Goal: Transaction & Acquisition: Purchase product/service

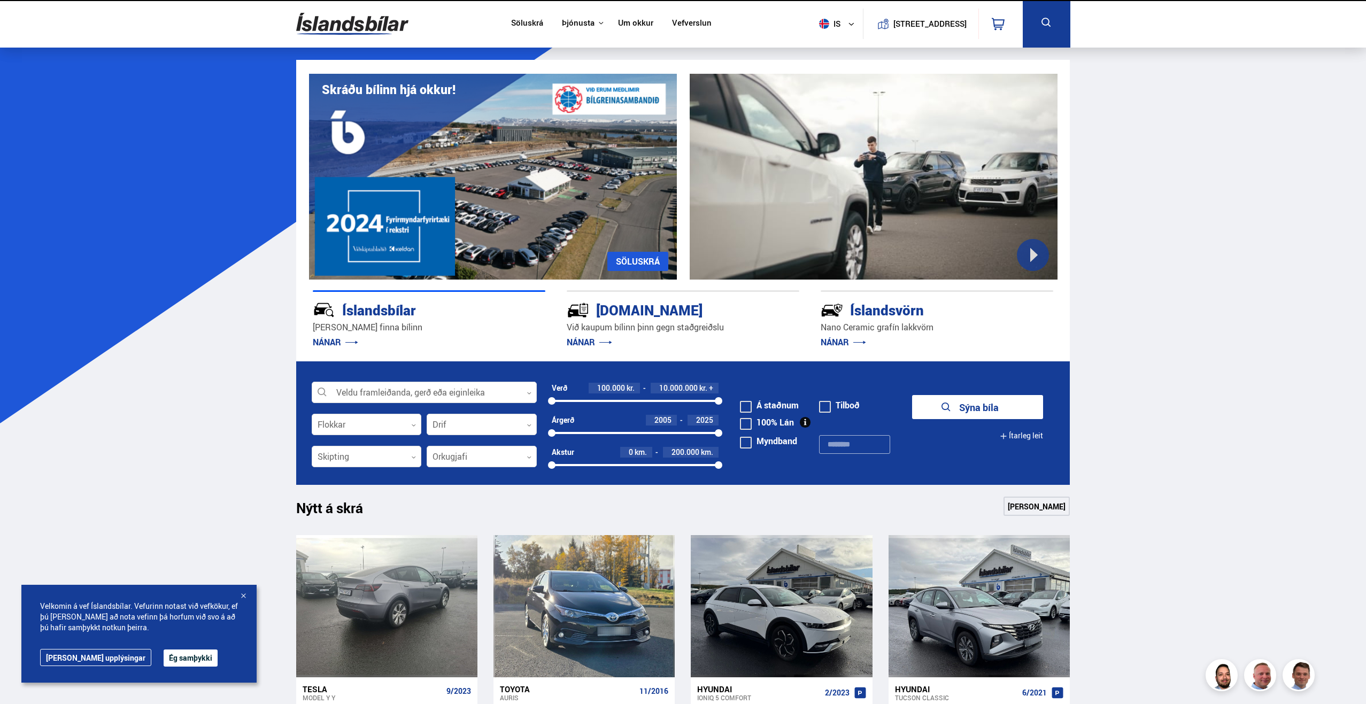
scroll to position [160, 0]
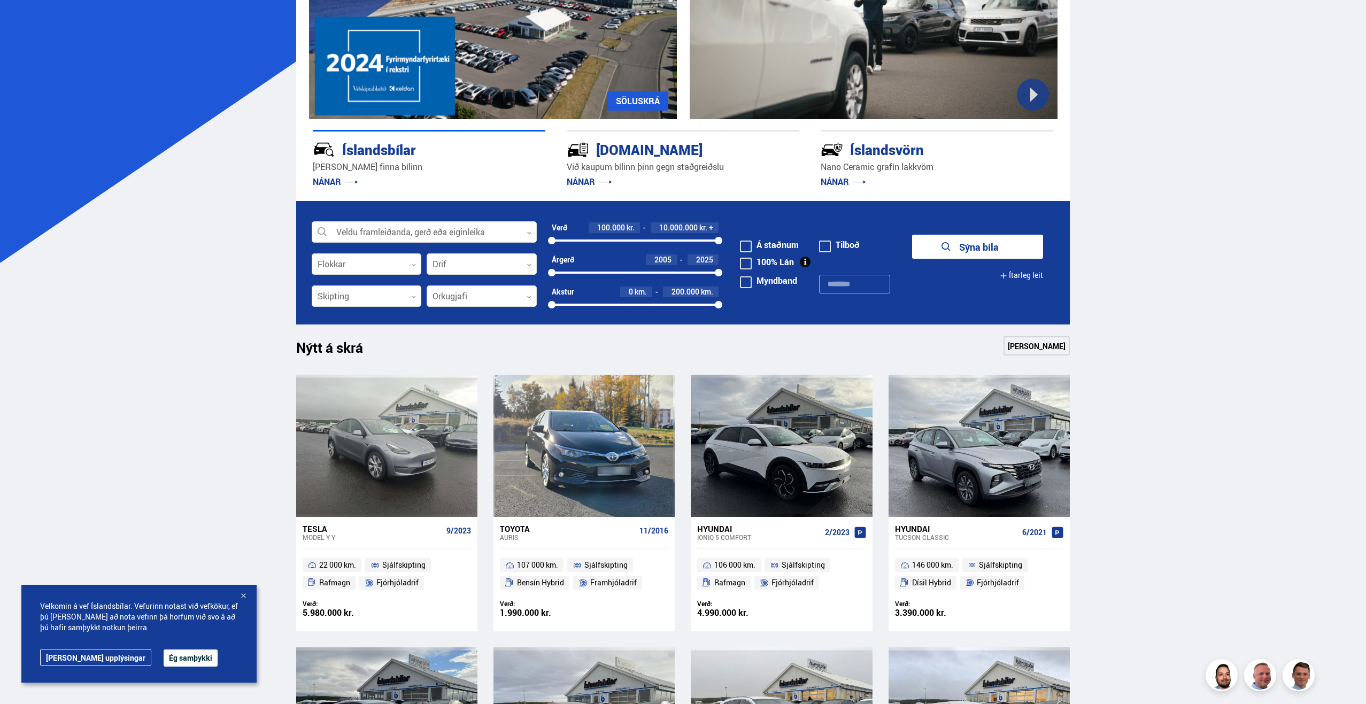
click at [164, 657] on button "Ég samþykki" at bounding box center [191, 658] width 54 height 17
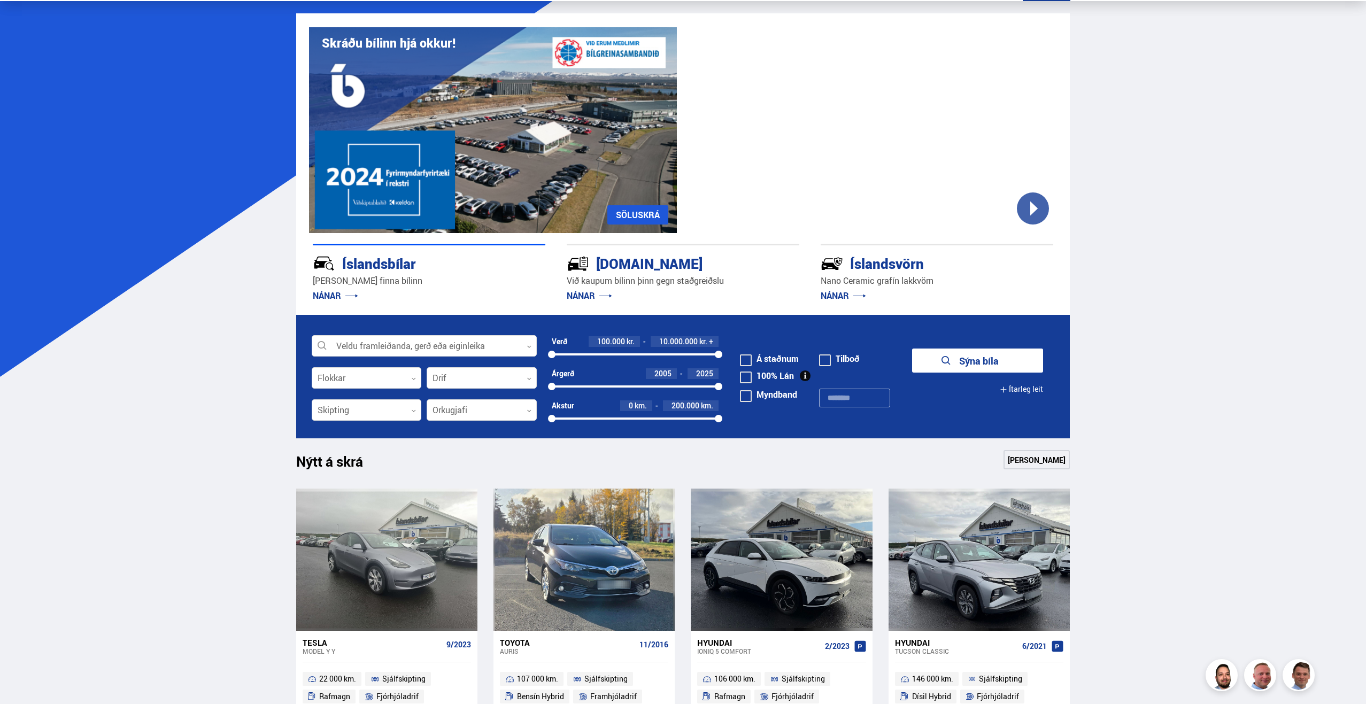
scroll to position [0, 0]
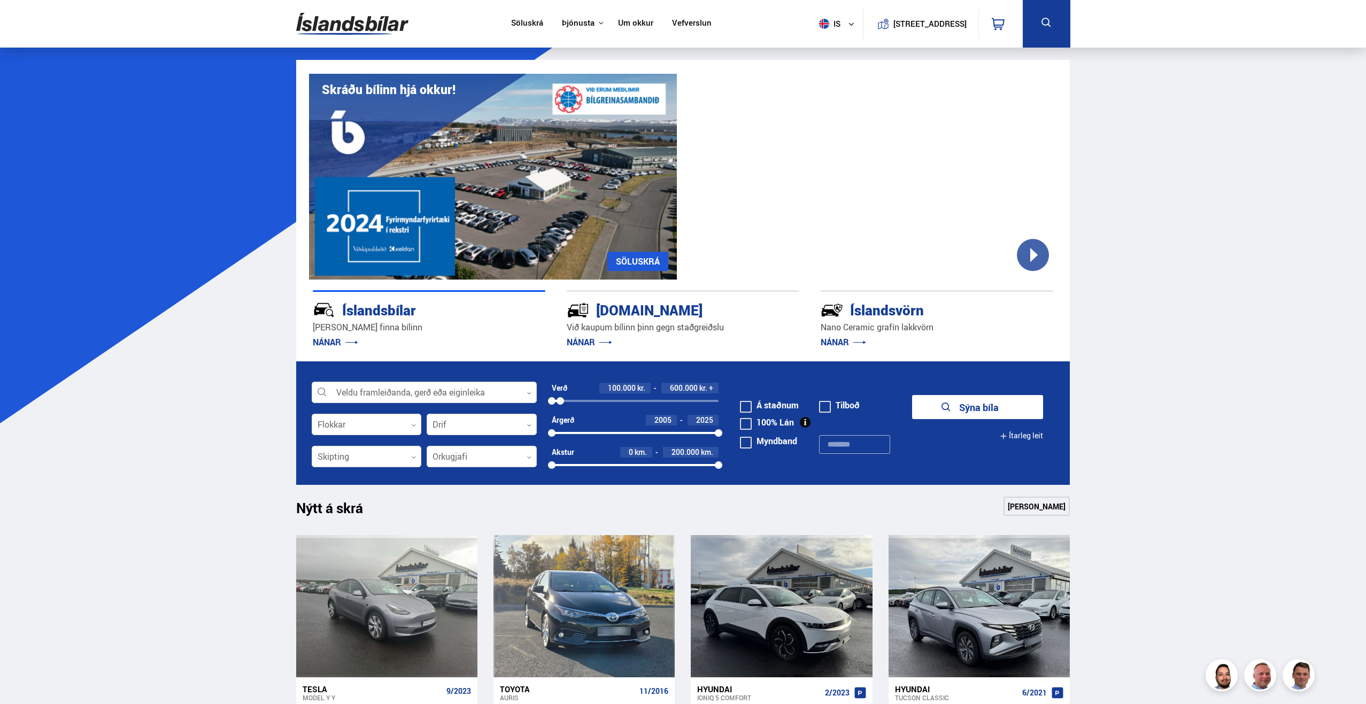
drag, startPoint x: 717, startPoint y: 401, endPoint x: 560, endPoint y: 397, distance: 156.2
click at [560, 397] on div "100000 613483" at bounding box center [635, 401] width 167 height 10
click at [963, 409] on button "Sýna 2 bíla" at bounding box center [977, 407] width 131 height 24
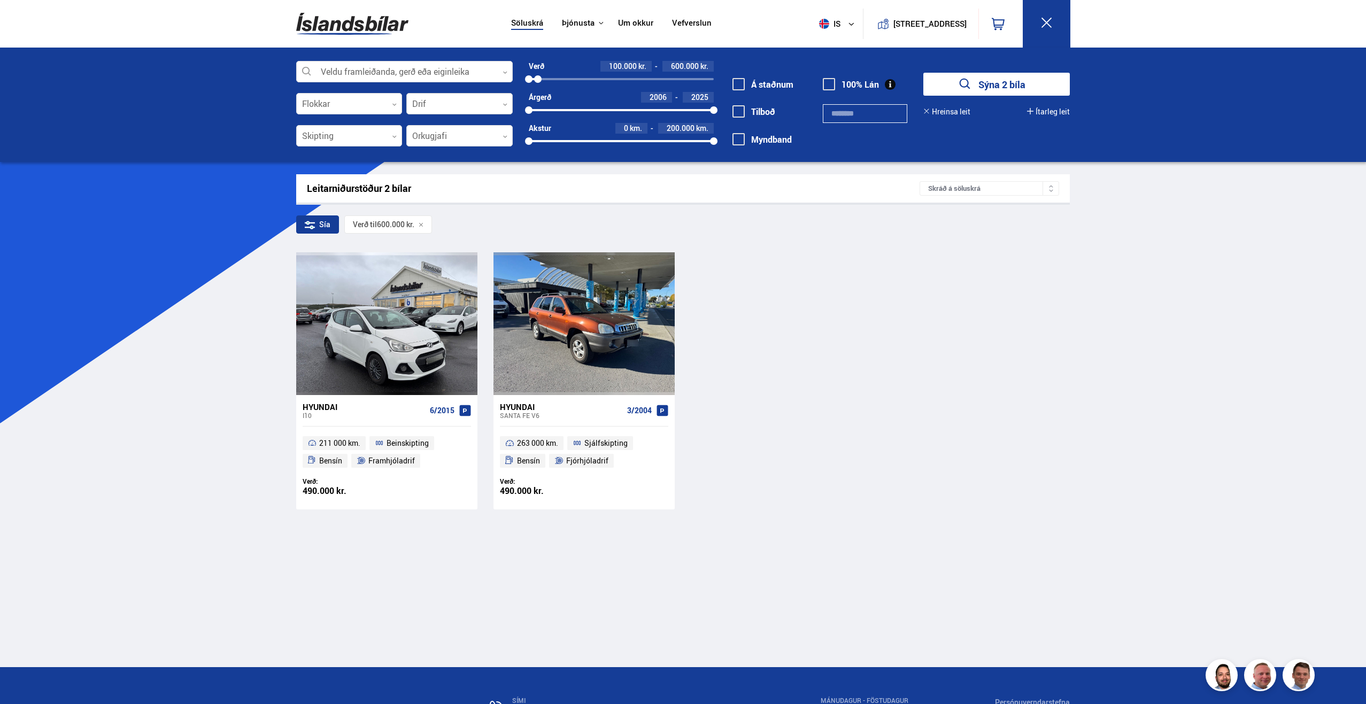
drag, startPoint x: 531, startPoint y: 110, endPoint x: 475, endPoint y: 112, distance: 55.7
click at [475, 112] on div "Veldu framleiðanda, gerð eða eiginleika 0 Flokkar 0 Drif 0 Skipting 0 Orkugjafi…" at bounding box center [683, 110] width 791 height 98
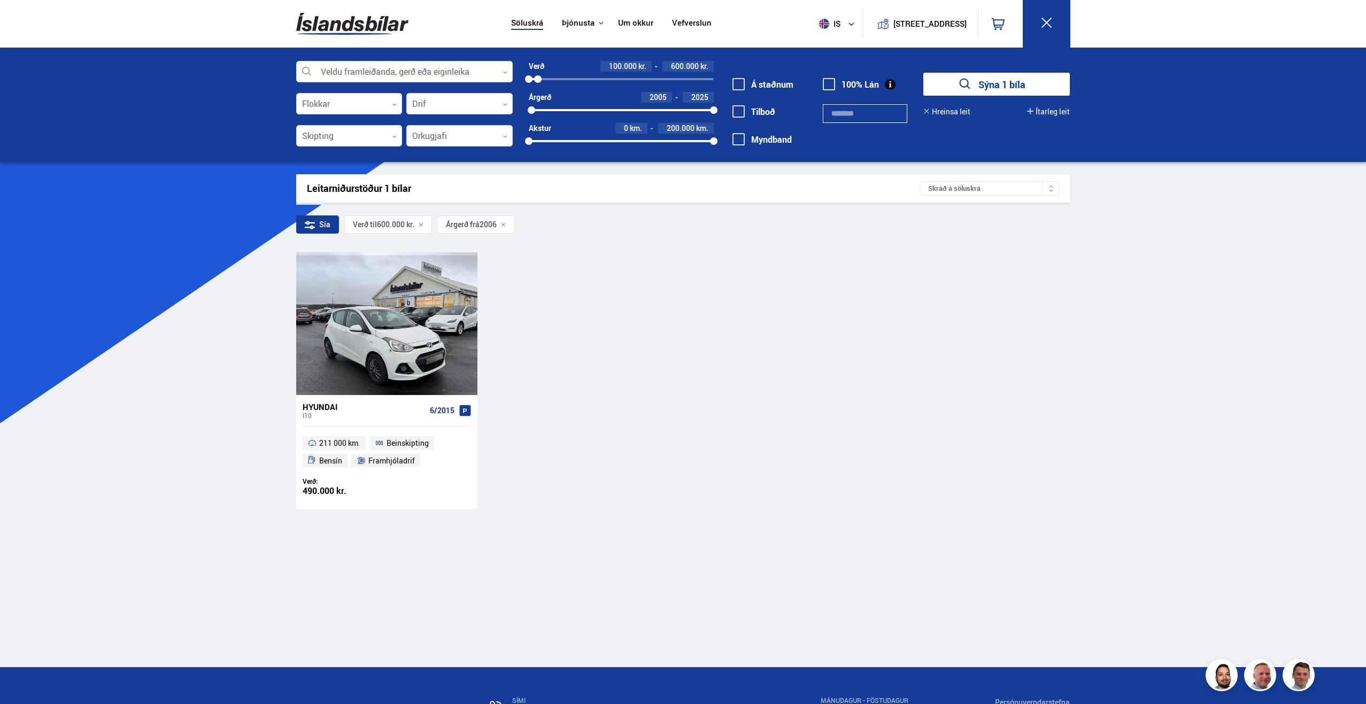
drag, startPoint x: 540, startPoint y: 110, endPoint x: 524, endPoint y: 110, distance: 16.6
click at [524, 110] on div "Verð 100.000 kr. 600.000 kr. 100000 600000 Árgerð 2005 2025 2005 2025 Akstur 0 …" at bounding box center [613, 107] width 201 height 93
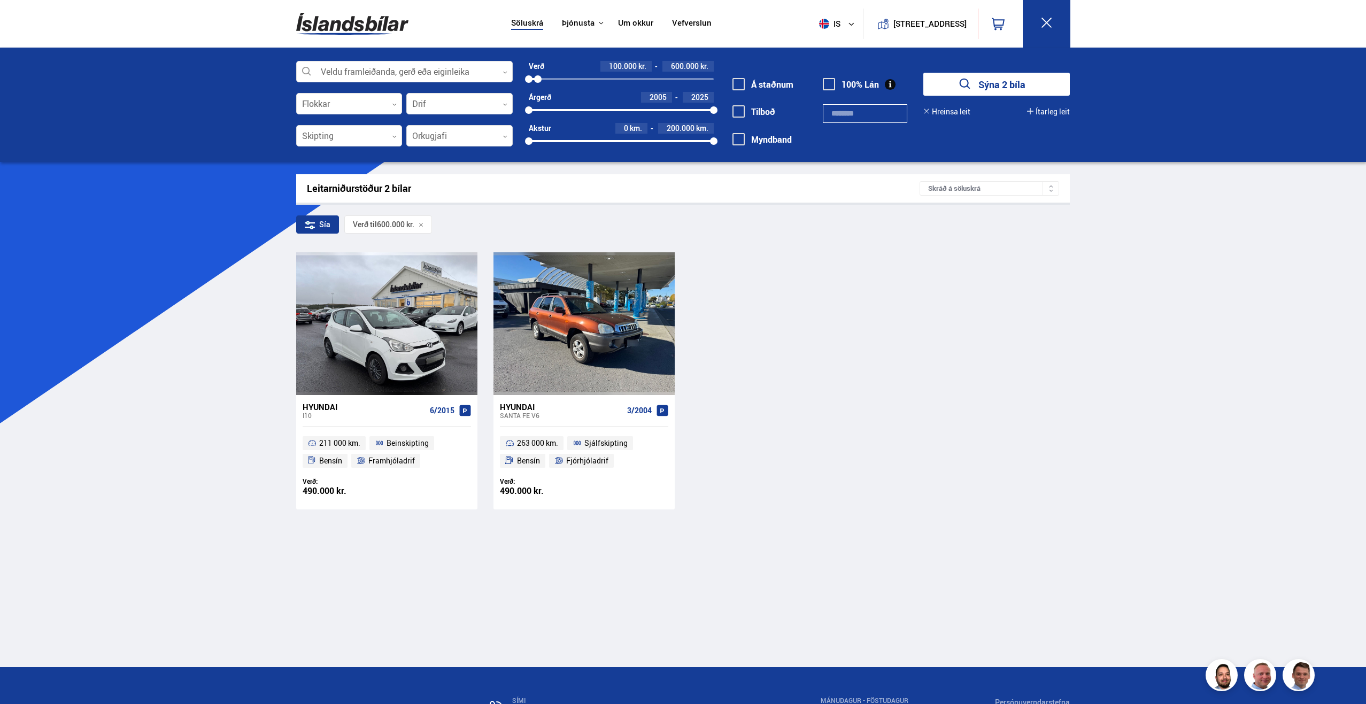
click at [976, 86] on button "Sýna 2 bíla" at bounding box center [997, 84] width 147 height 23
